Goal: Task Accomplishment & Management: Manage account settings

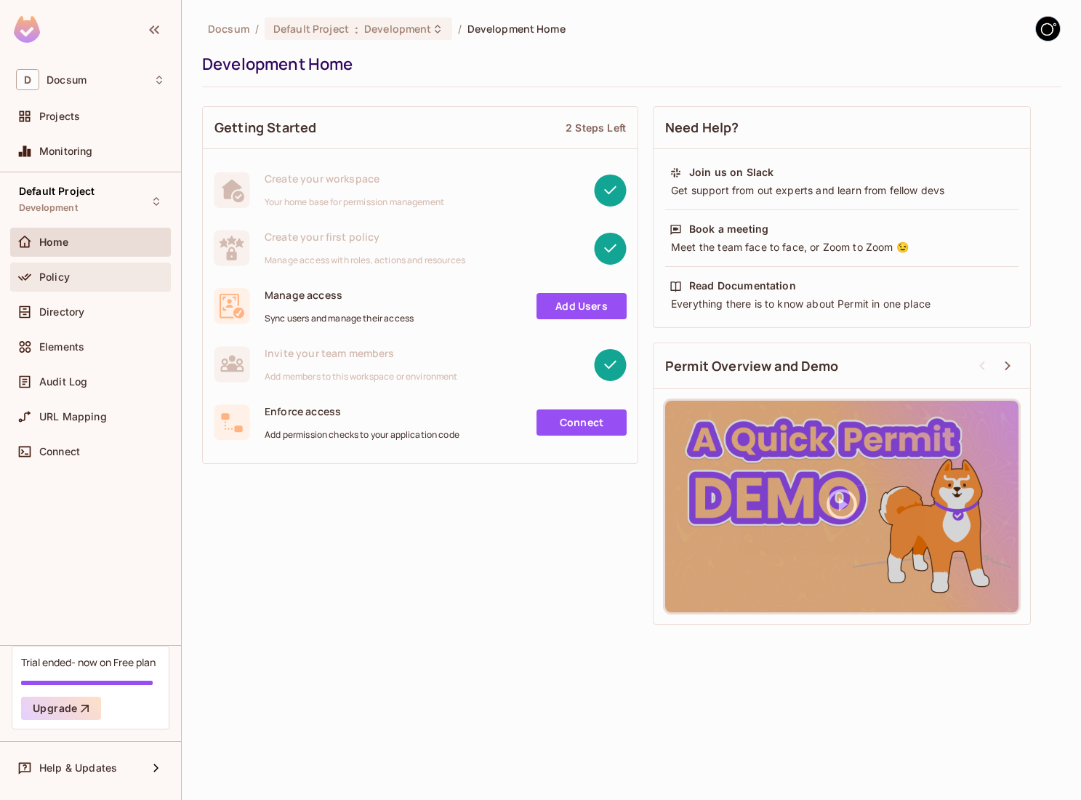
click at [87, 273] on div "Policy" at bounding box center [102, 277] width 126 height 12
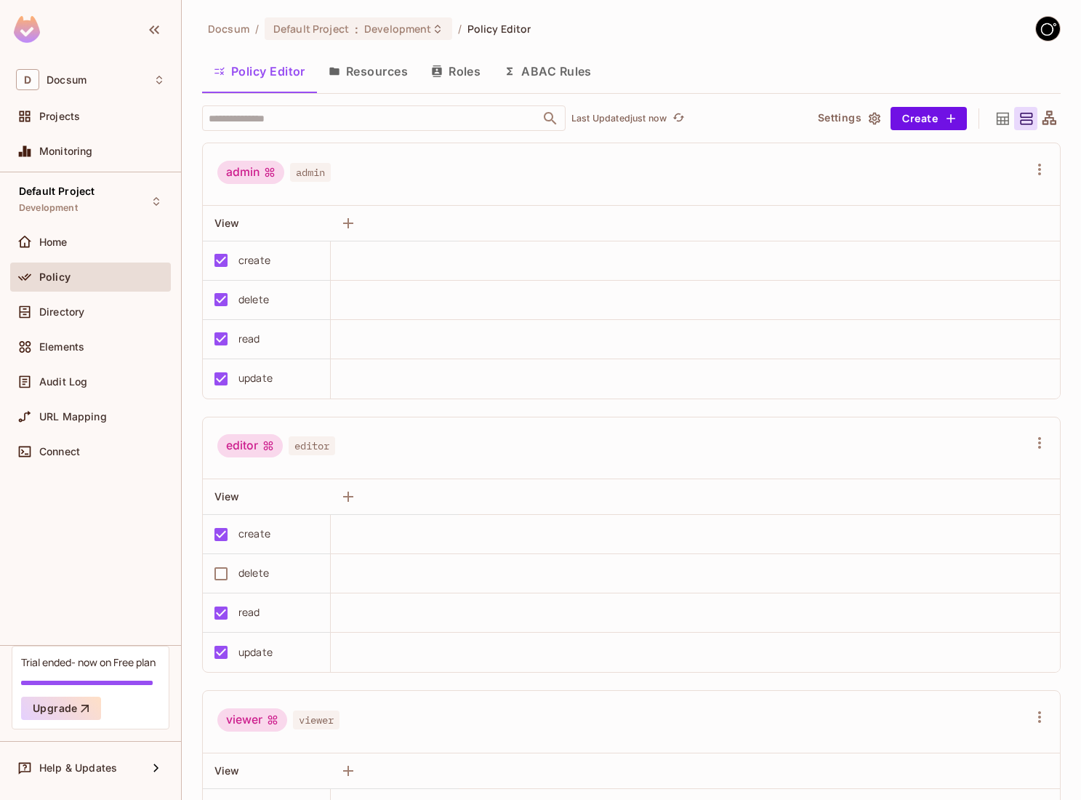
click at [260, 260] on div "create" at bounding box center [255, 260] width 32 height 16
click at [352, 217] on icon "button" at bounding box center [348, 223] width 17 height 17
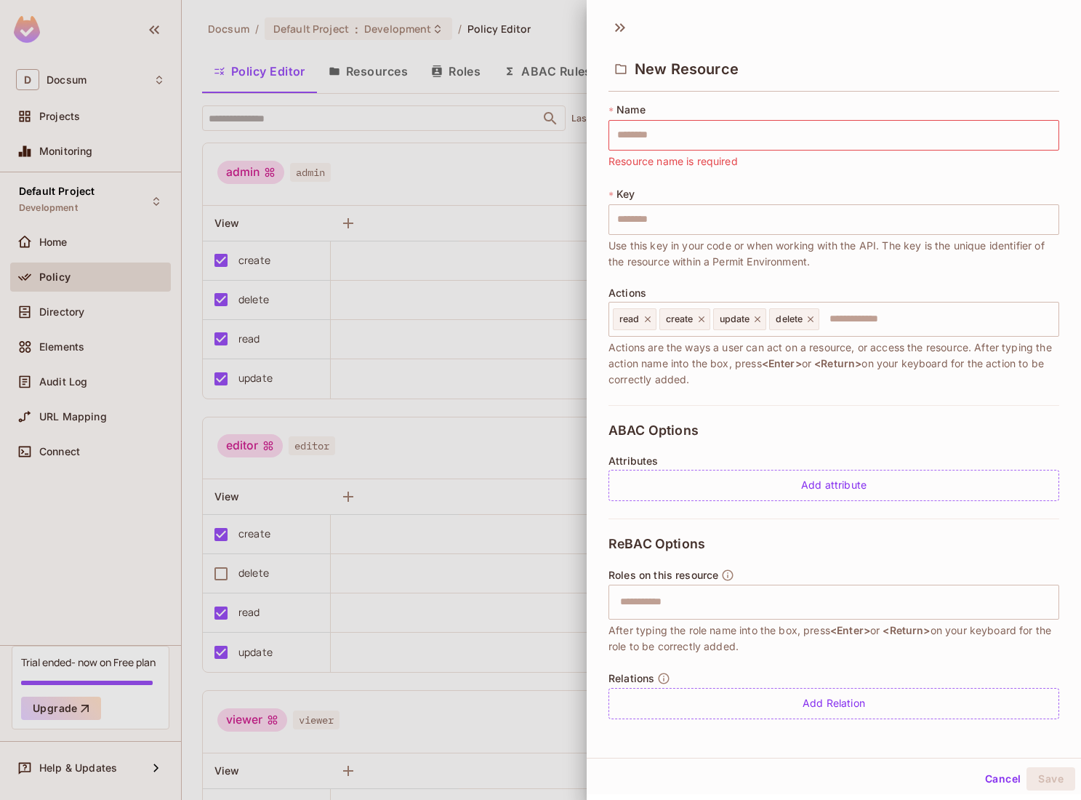
click at [574, 456] on div at bounding box center [540, 400] width 1081 height 800
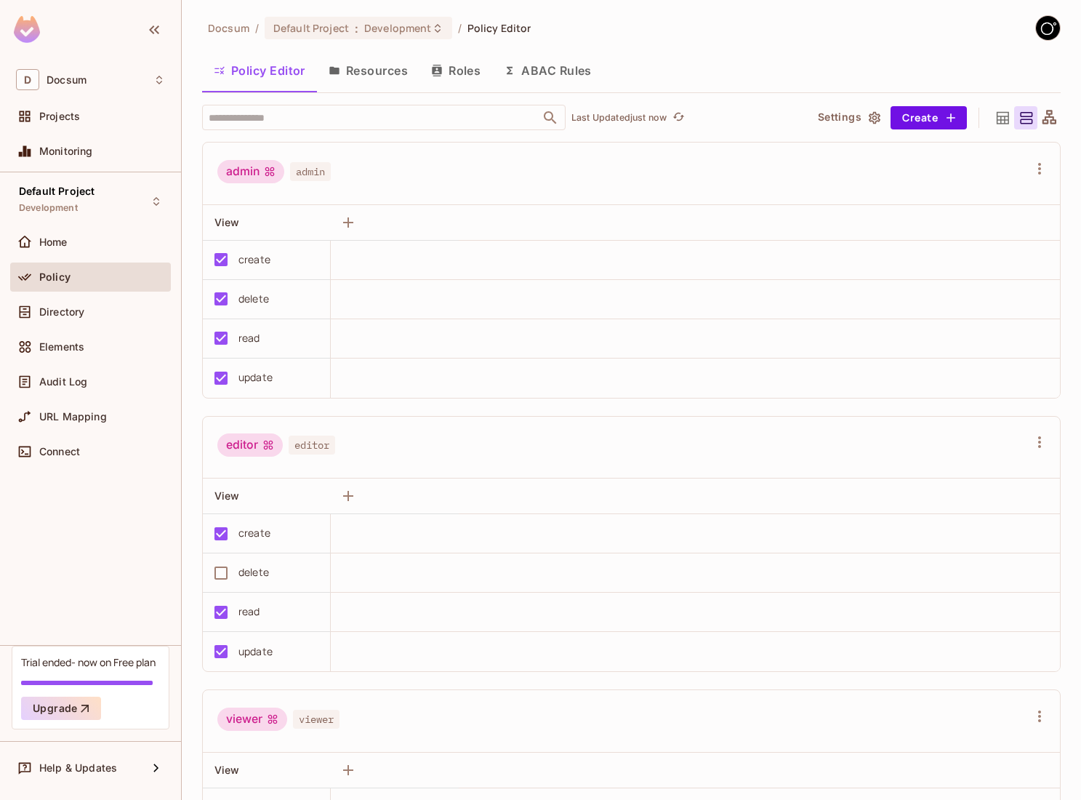
click at [458, 70] on button "Roles" at bounding box center [456, 70] width 73 height 36
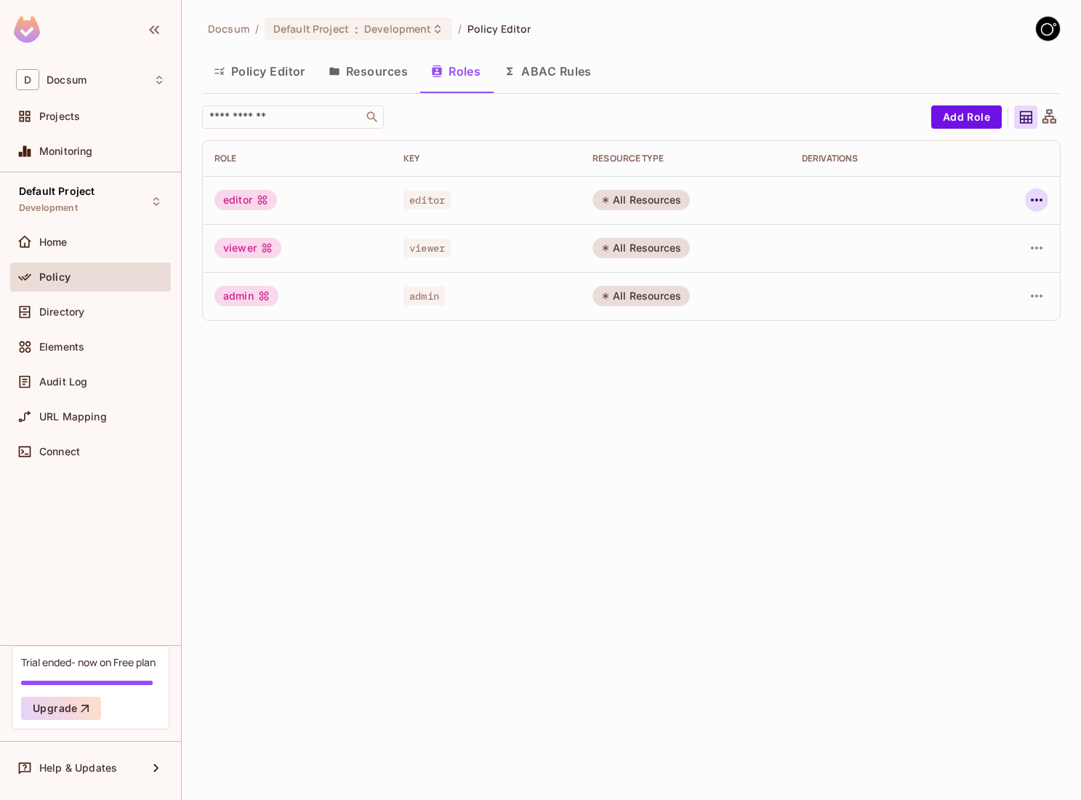
click at [1039, 196] on icon "button" at bounding box center [1036, 199] width 17 height 17
click at [989, 269] on div "Edit Attributes" at bounding box center [987, 265] width 72 height 15
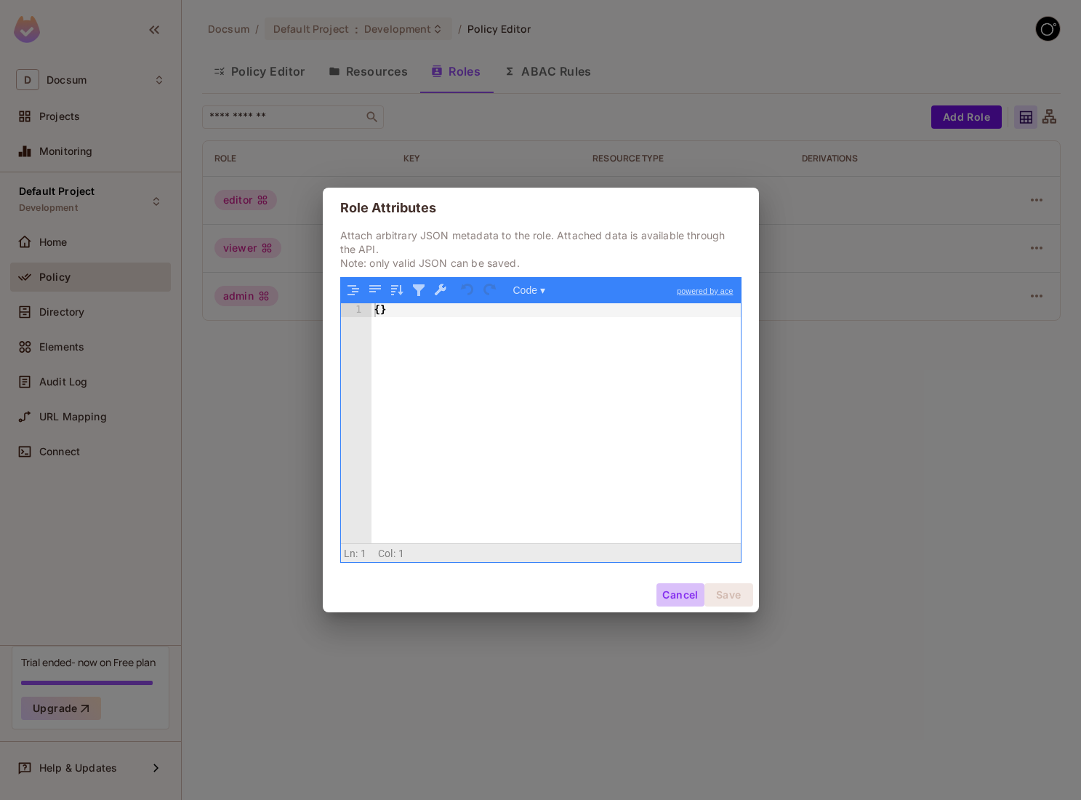
click at [676, 599] on button "Cancel" at bounding box center [680, 594] width 47 height 23
